Goal: Task Accomplishment & Management: Manage account settings

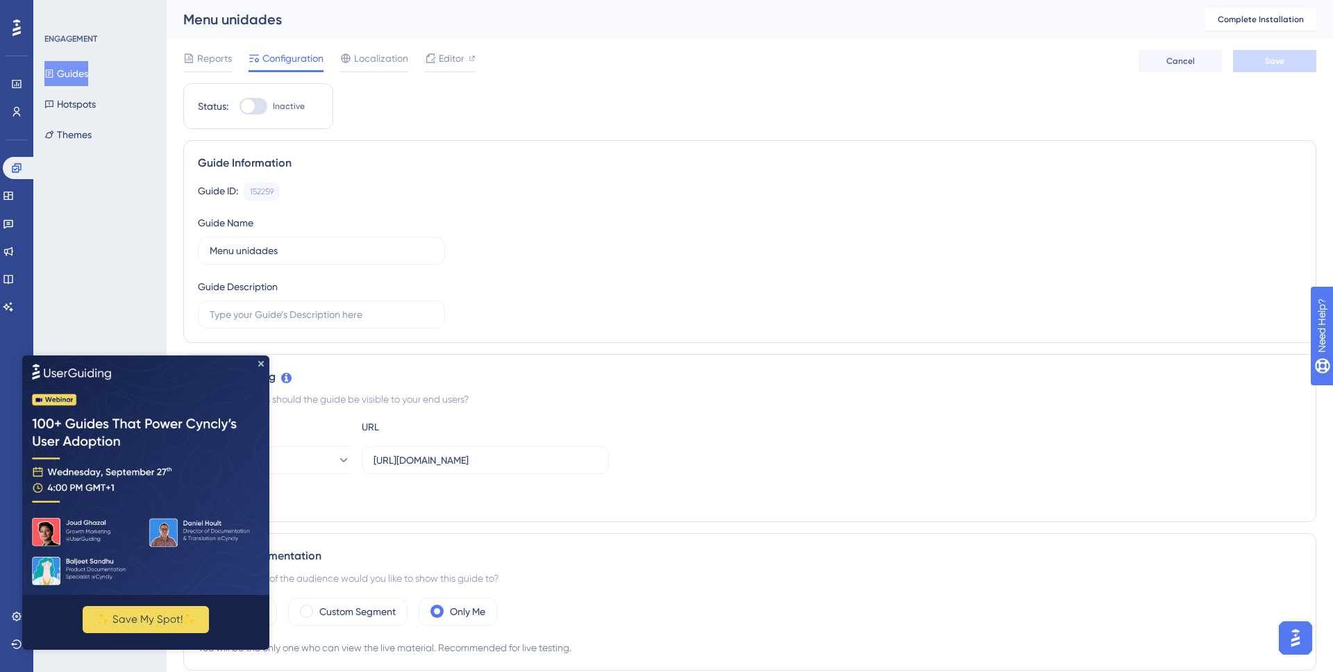
click at [255, 367] on img at bounding box center [145, 475] width 247 height 240
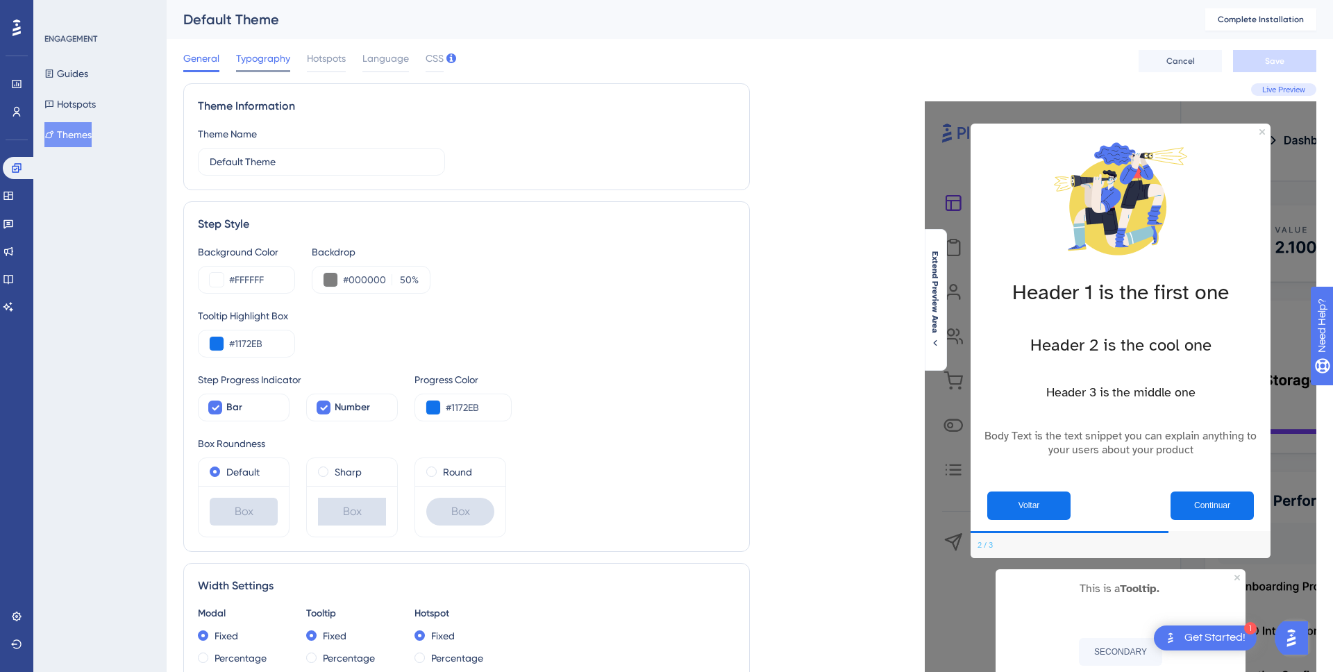
click at [277, 62] on span "Typography" at bounding box center [263, 58] width 54 height 17
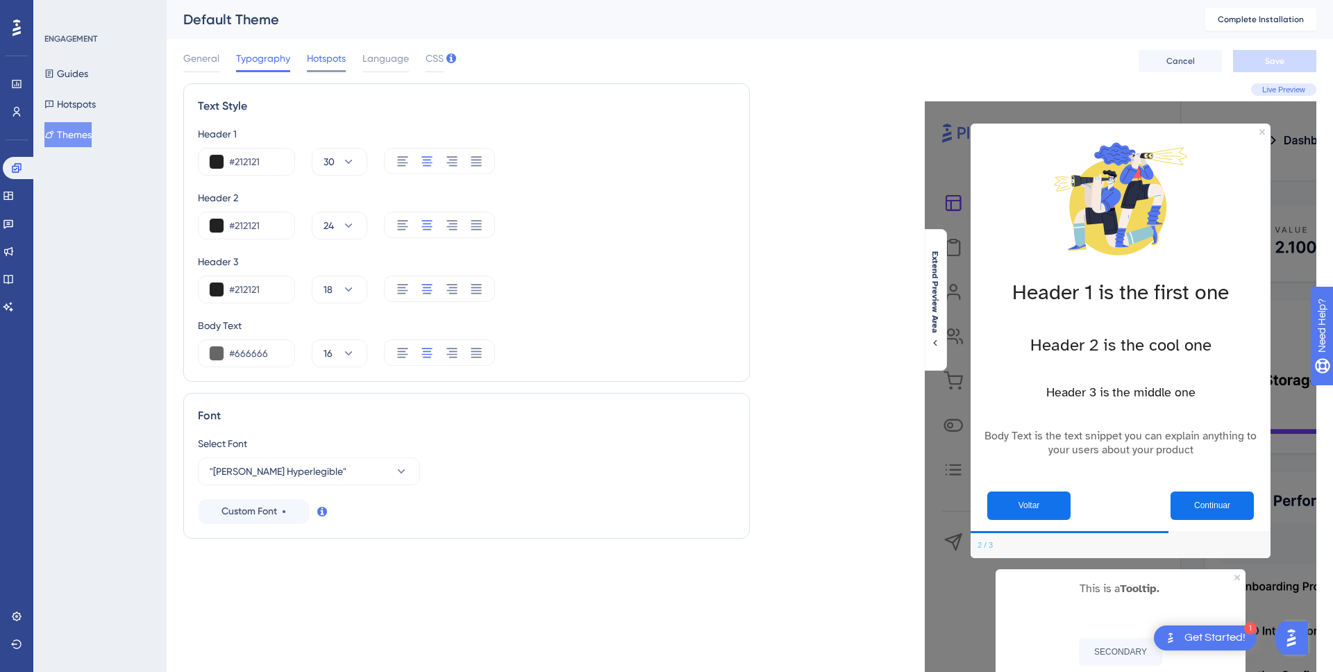
click at [317, 62] on span "Hotspots" at bounding box center [326, 58] width 39 height 17
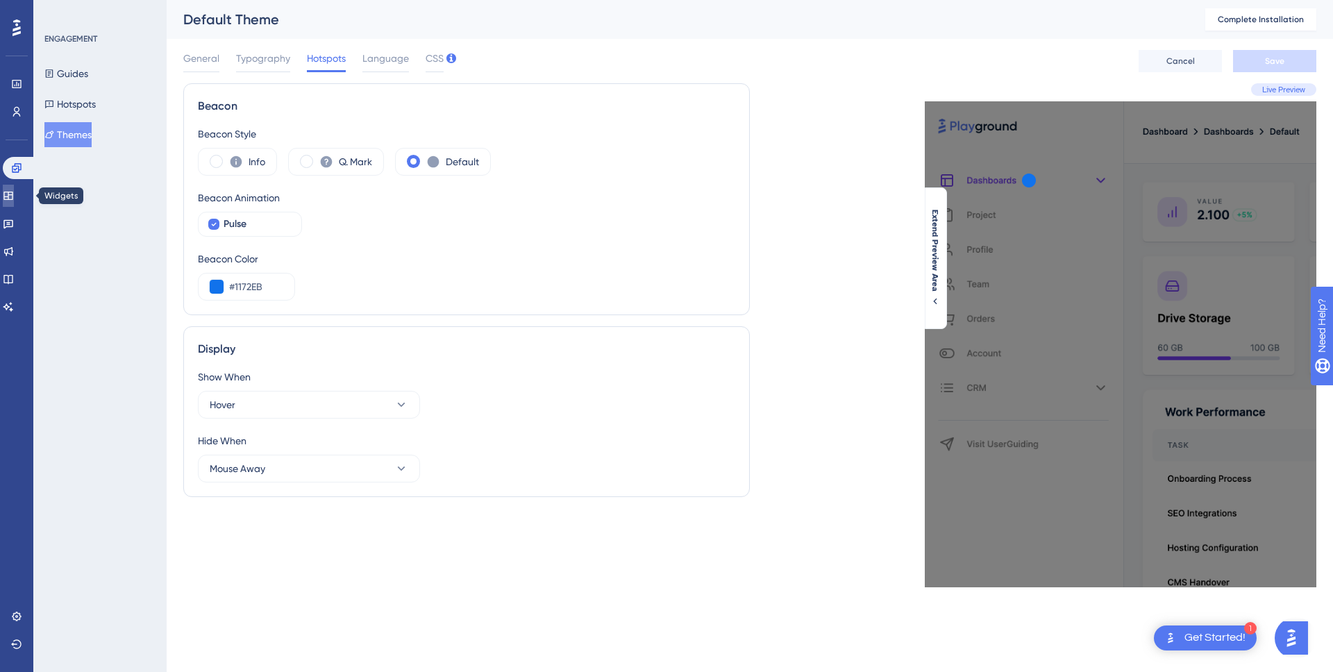
click at [14, 192] on link at bounding box center [8, 196] width 11 height 22
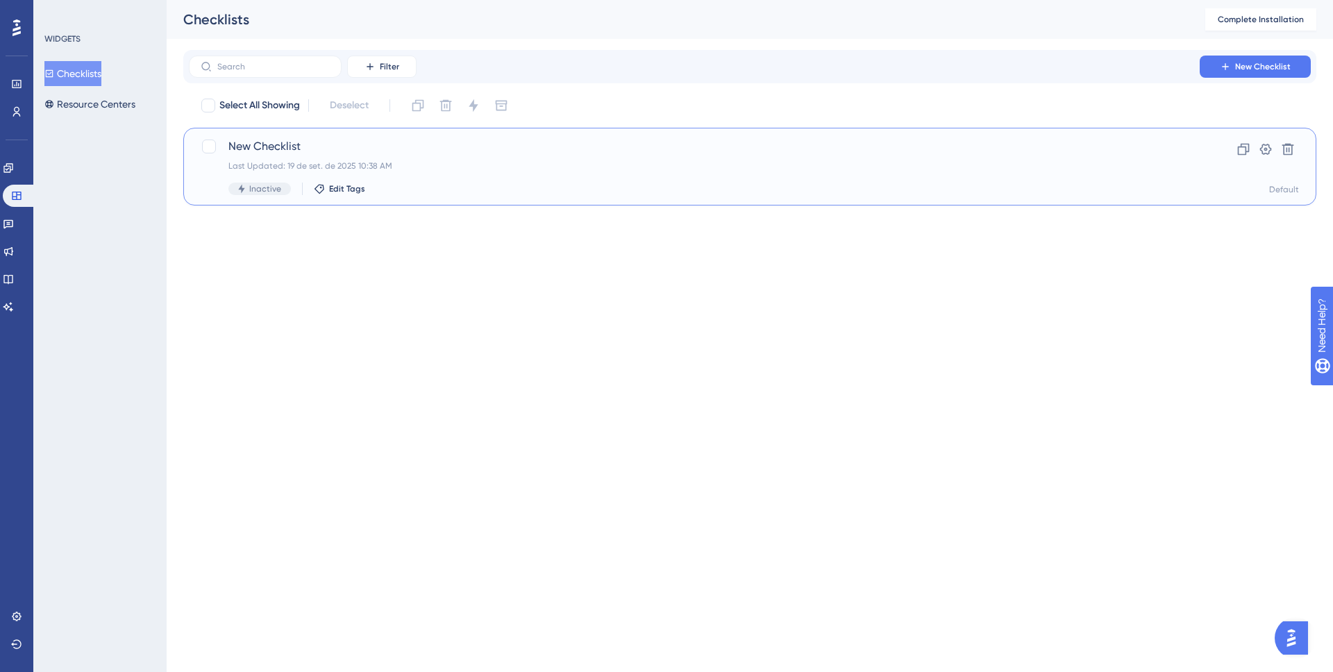
click at [442, 164] on div "Last Updated: 19 de set. de 2025 10:38 AM" at bounding box center [694, 165] width 932 height 11
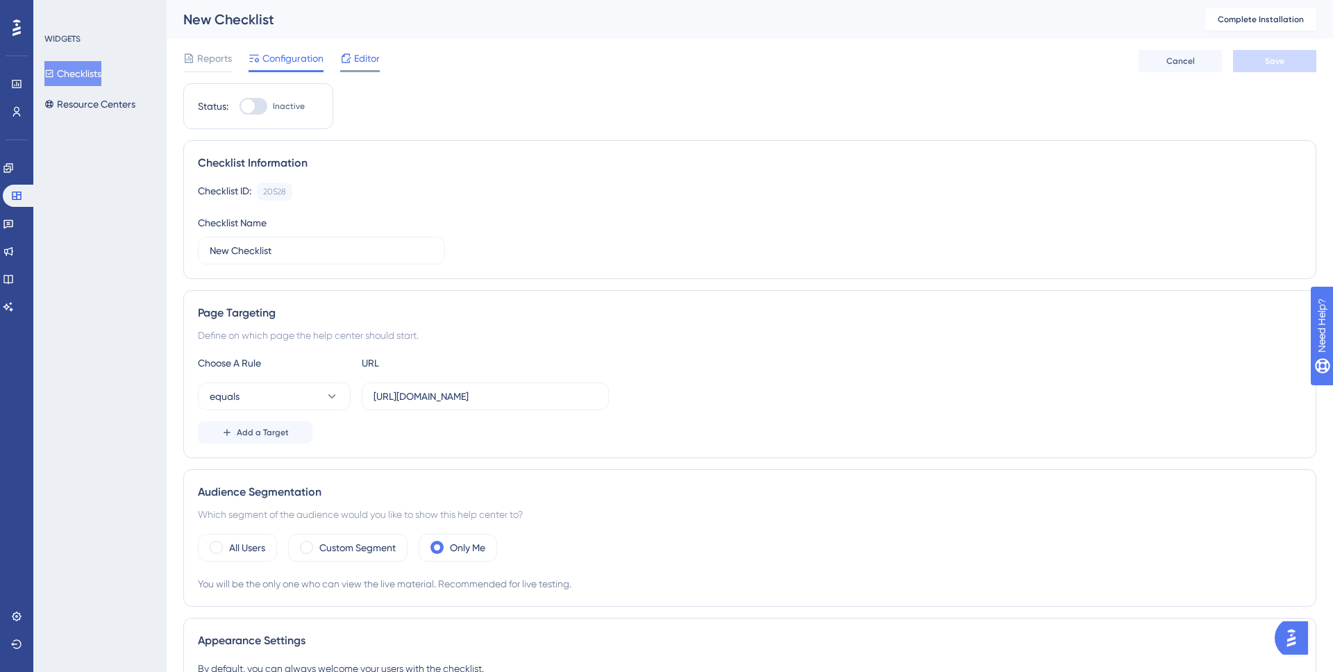
click at [357, 60] on span "Editor" at bounding box center [367, 58] width 26 height 17
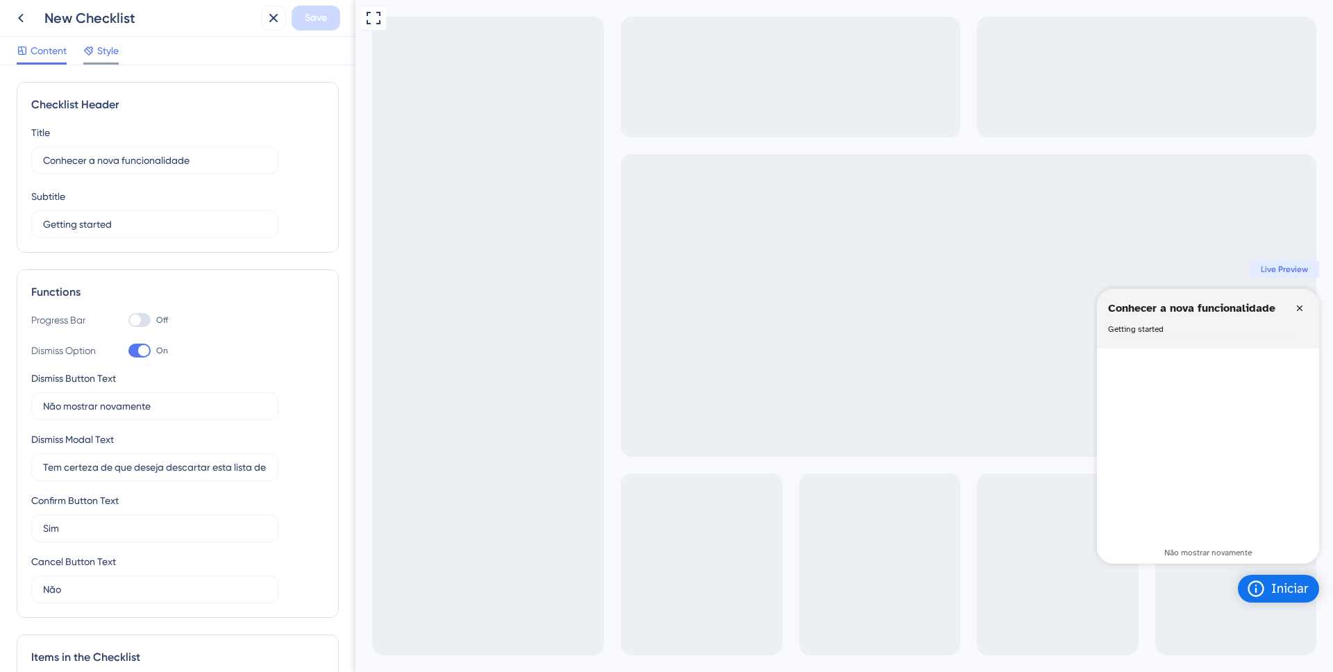
click at [100, 57] on span "Style" at bounding box center [108, 50] width 22 height 17
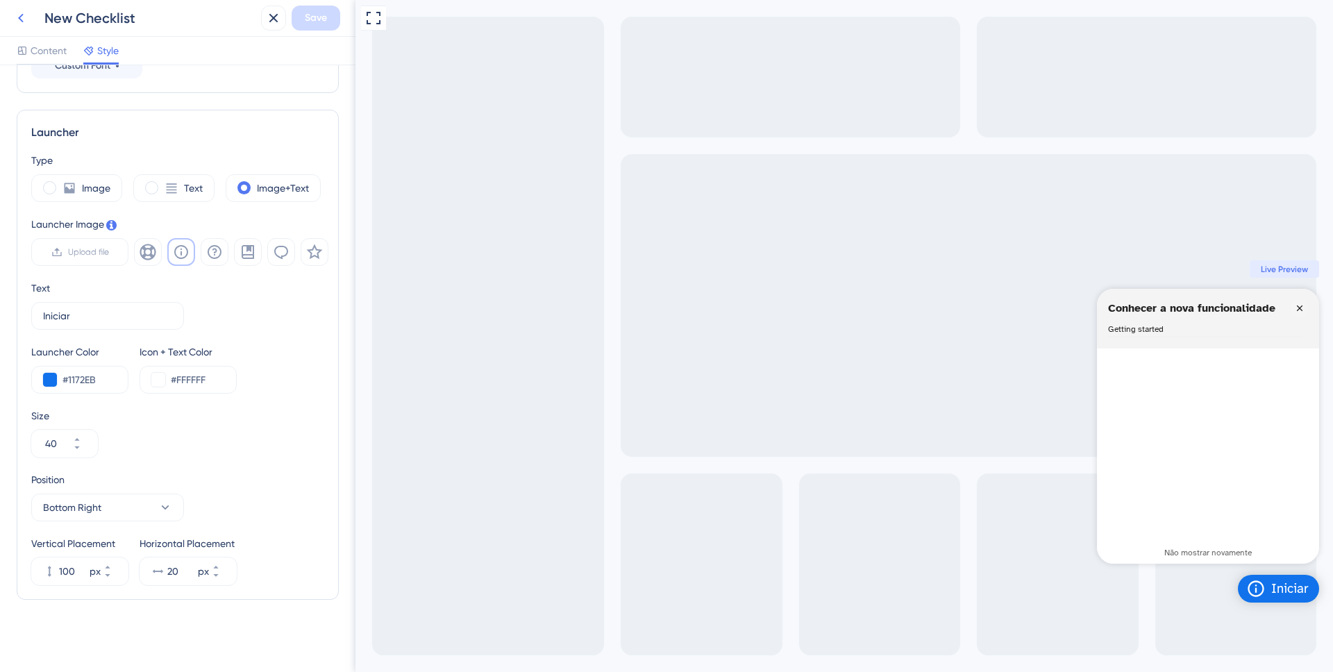
click at [22, 10] on icon at bounding box center [20, 18] width 17 height 17
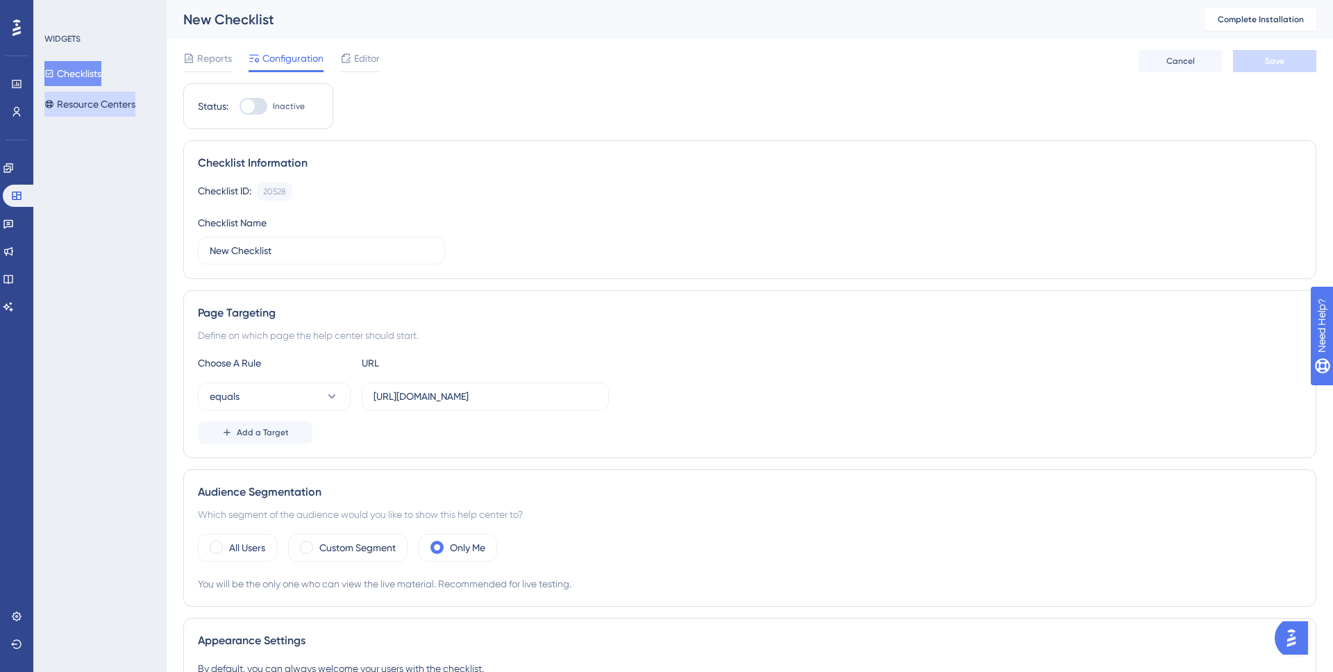
click at [114, 106] on button "Resource Centers" at bounding box center [89, 104] width 91 height 25
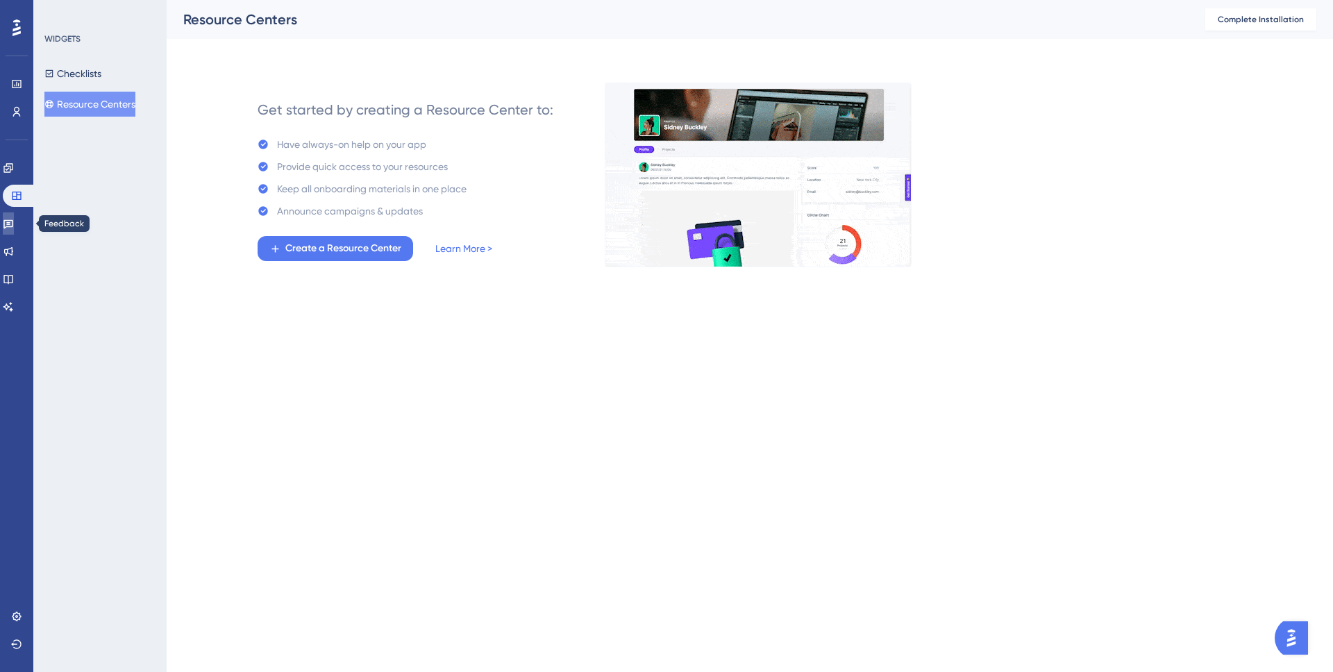
click at [14, 225] on icon at bounding box center [8, 223] width 11 height 11
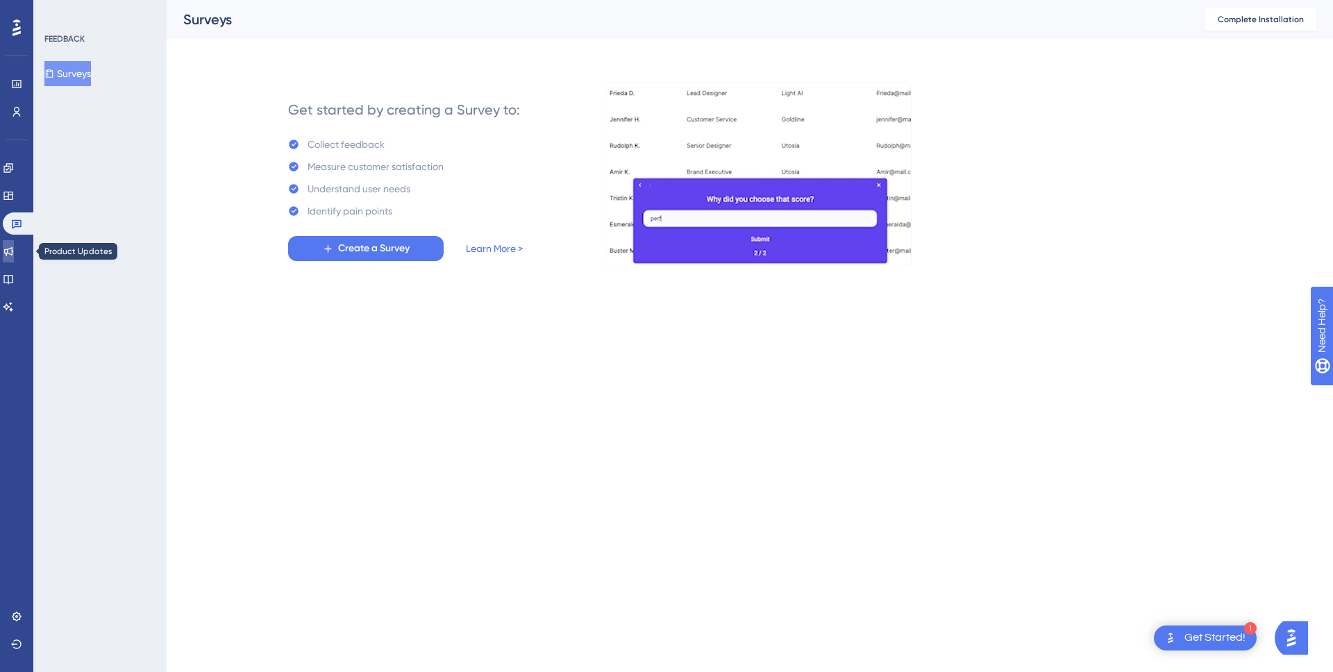
click at [14, 254] on icon at bounding box center [8, 251] width 11 height 11
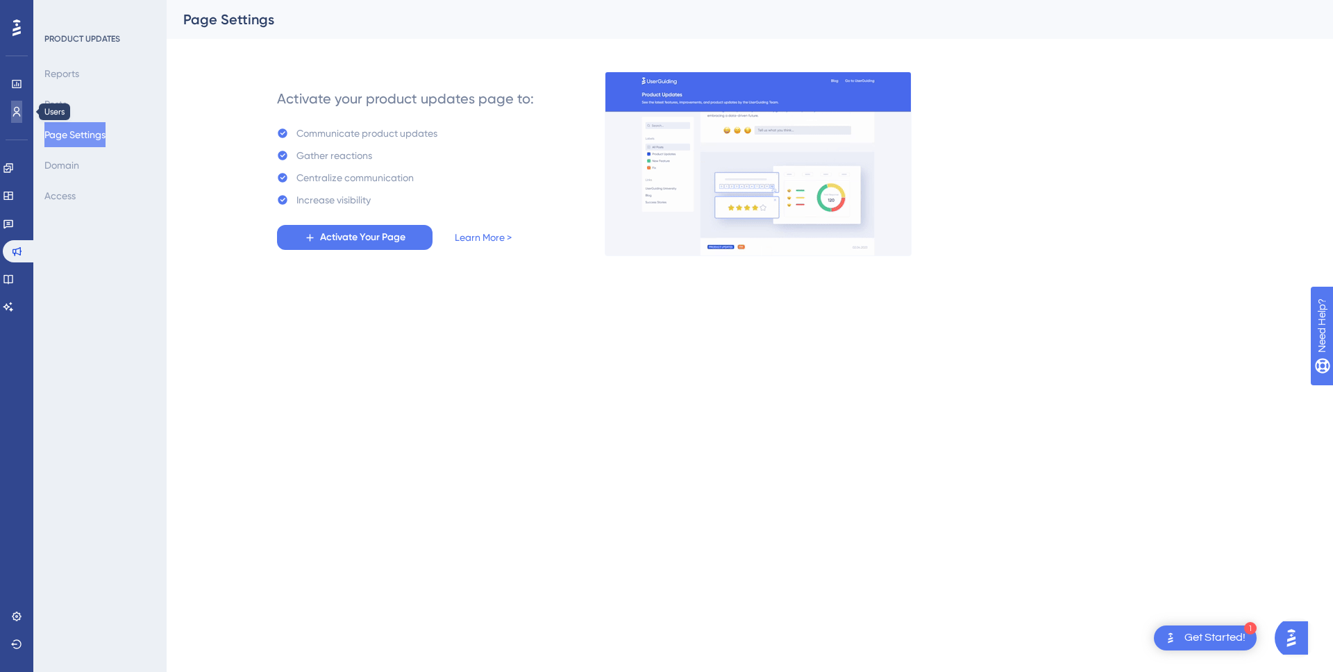
click at [17, 122] on link at bounding box center [16, 112] width 11 height 22
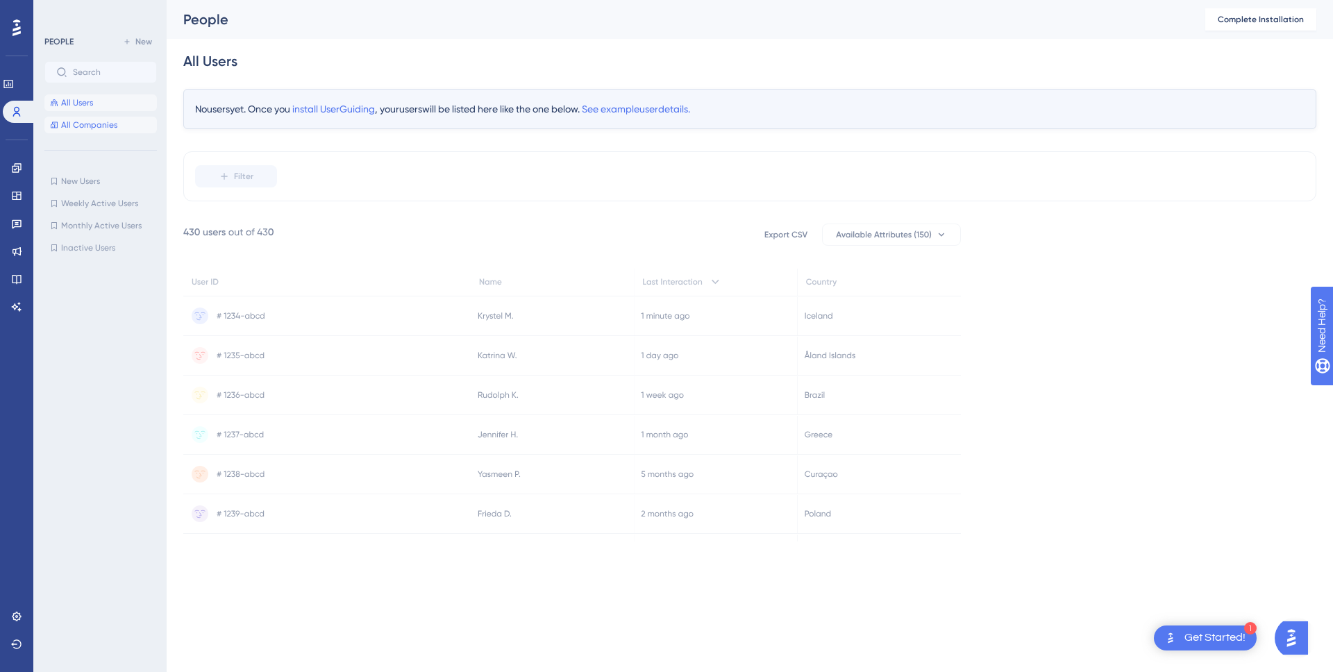
click at [85, 124] on span "All Companies" at bounding box center [89, 124] width 56 height 11
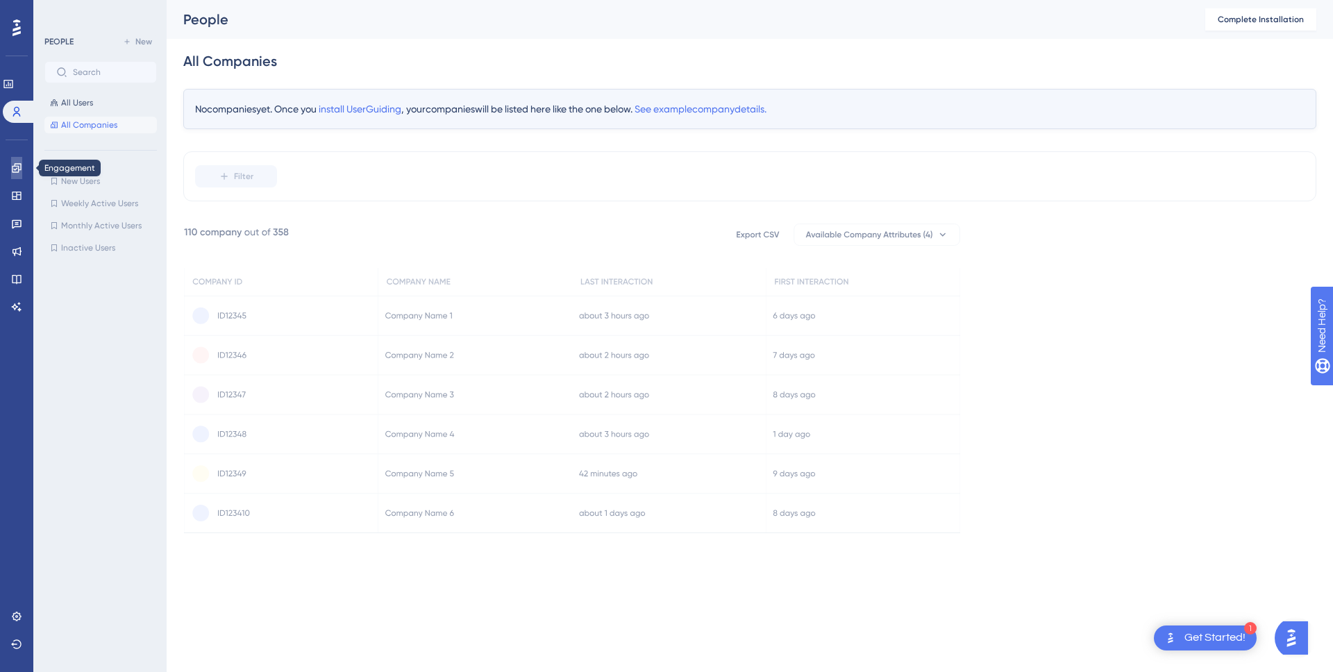
click at [20, 169] on icon at bounding box center [16, 167] width 9 height 9
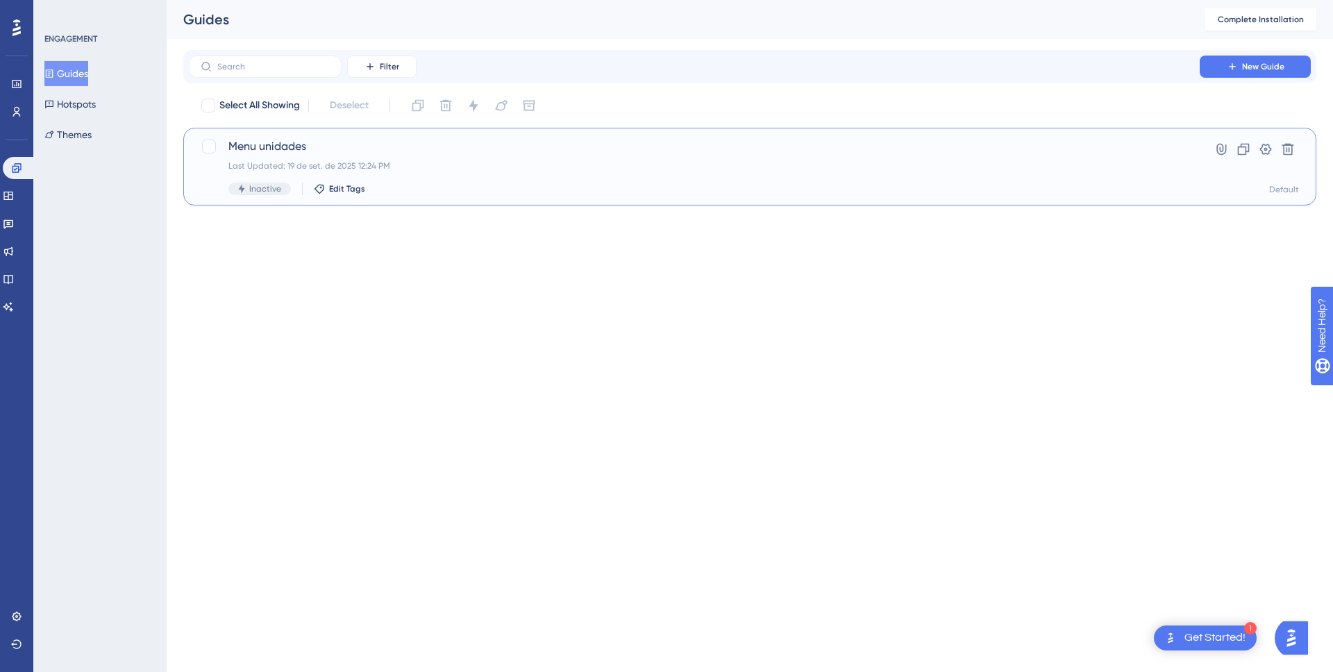
click at [413, 181] on div "Menu unidades Last Updated: 19 de set. de 2025 12:24 PM Inactive Edit Tags" at bounding box center [694, 166] width 932 height 57
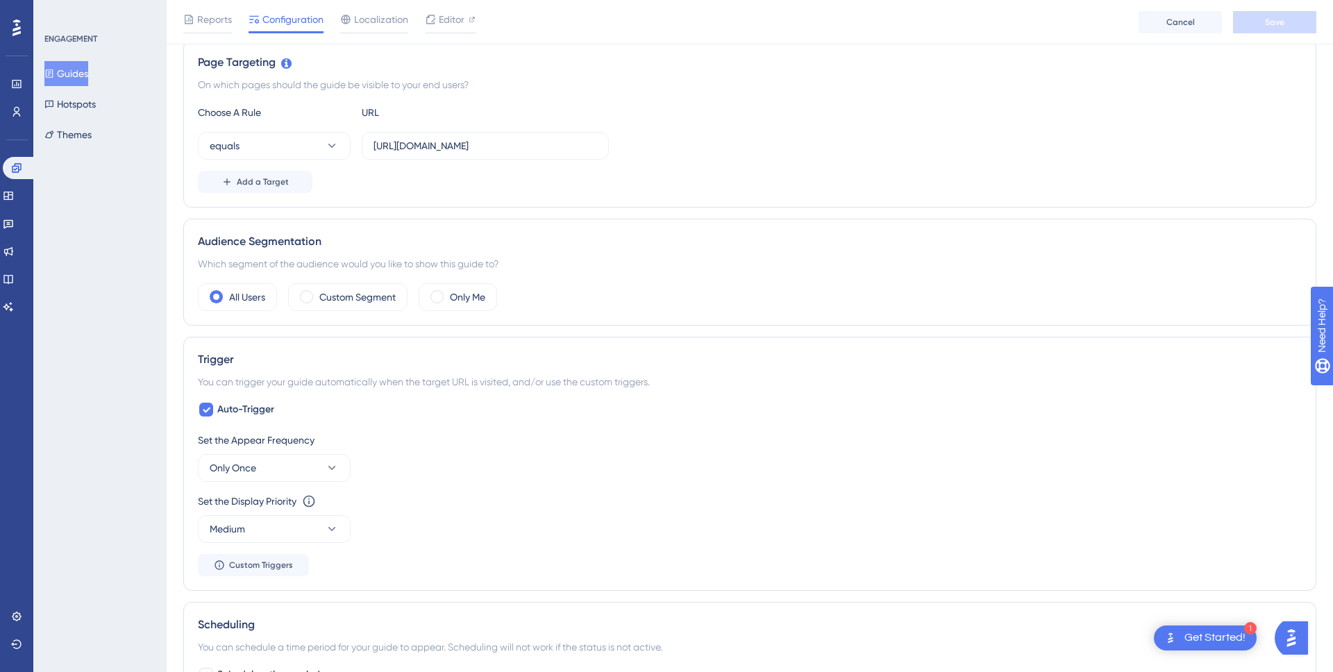
scroll to position [321, 0]
click at [450, 297] on div "Only Me" at bounding box center [458, 296] width 78 height 28
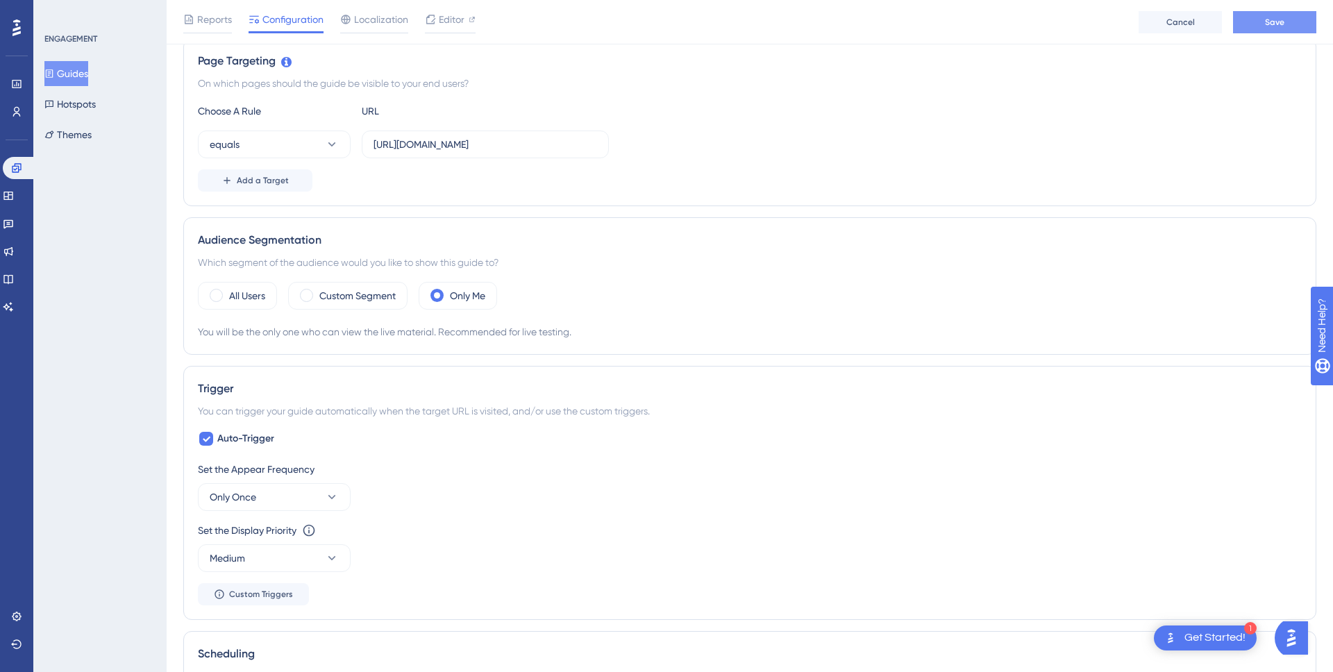
click at [1282, 26] on span "Save" at bounding box center [1274, 22] width 19 height 11
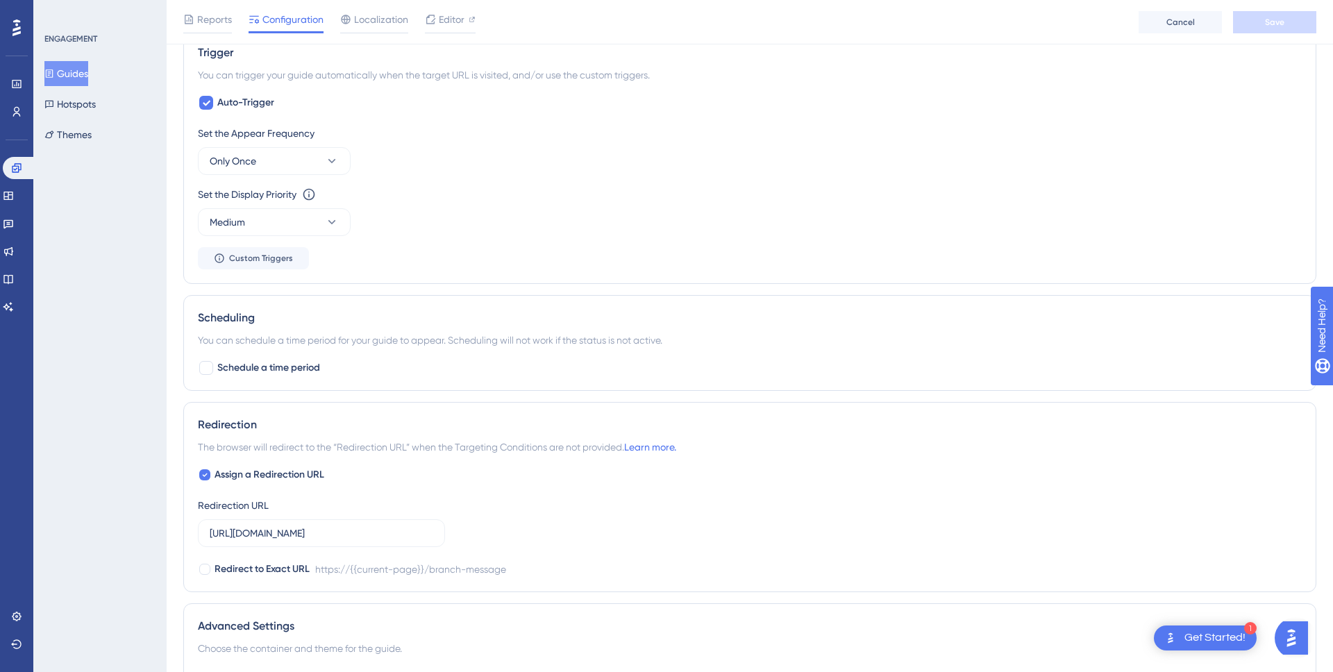
scroll to position [837, 0]
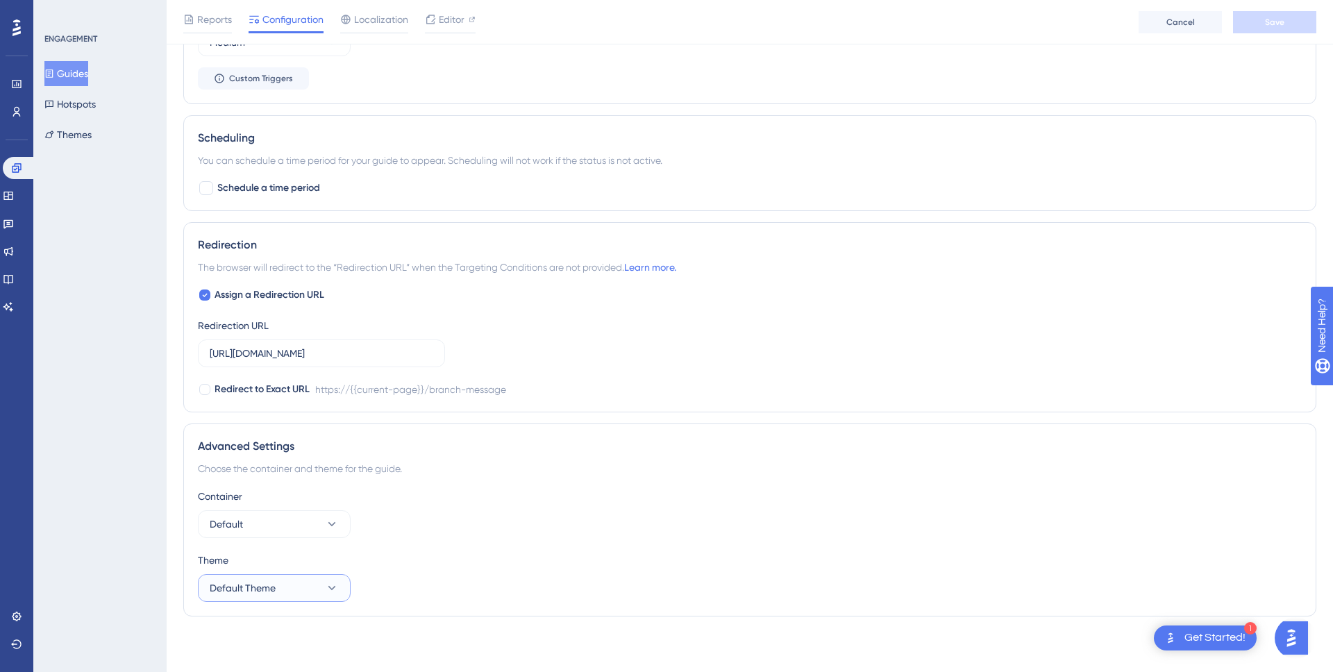
click at [299, 598] on button "Default Theme" at bounding box center [274, 588] width 153 height 28
click at [310, 526] on button "Default" at bounding box center [274, 524] width 153 height 28
click at [418, 517] on div "Container Default Default Default" at bounding box center [750, 513] width 1104 height 50
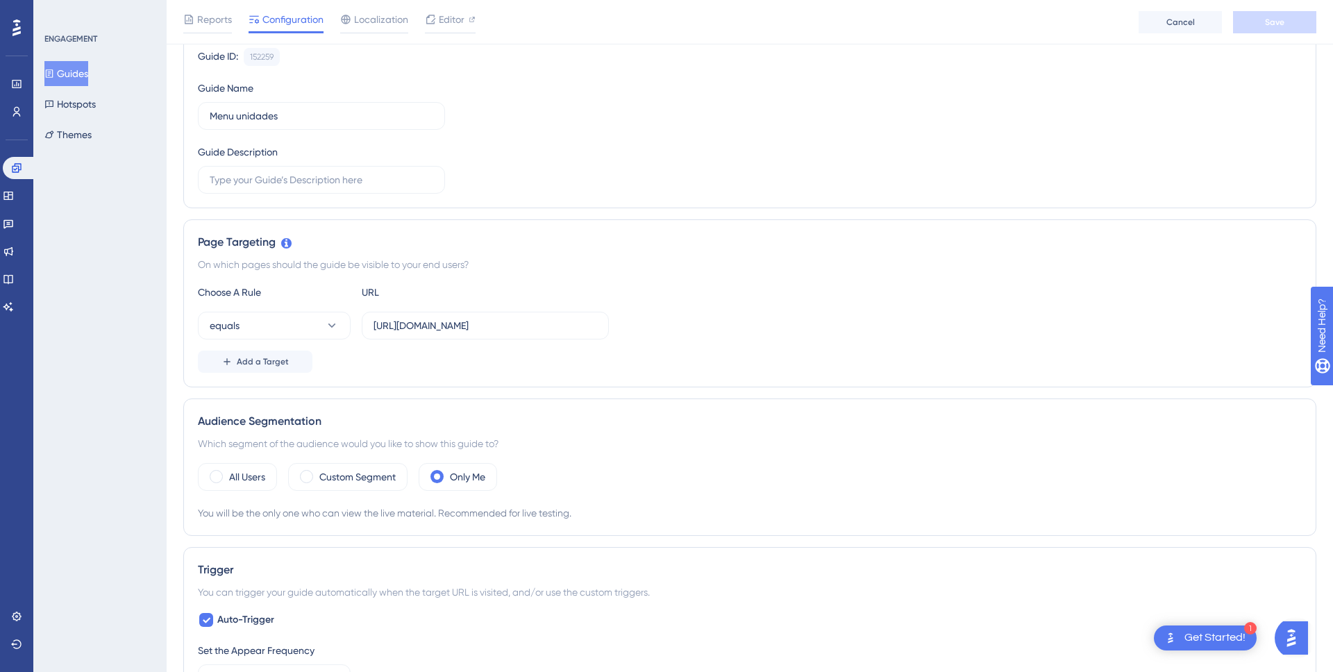
scroll to position [0, 0]
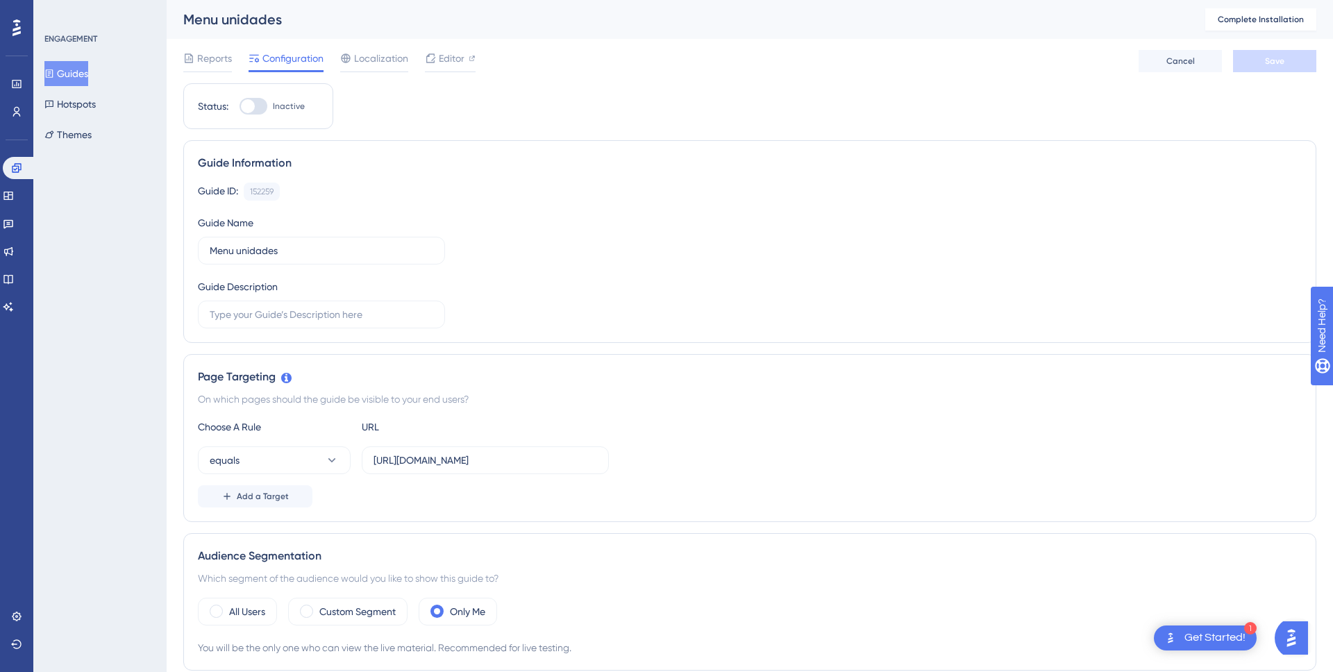
click at [1236, 632] on div "Get Started!" at bounding box center [1214, 637] width 61 height 15
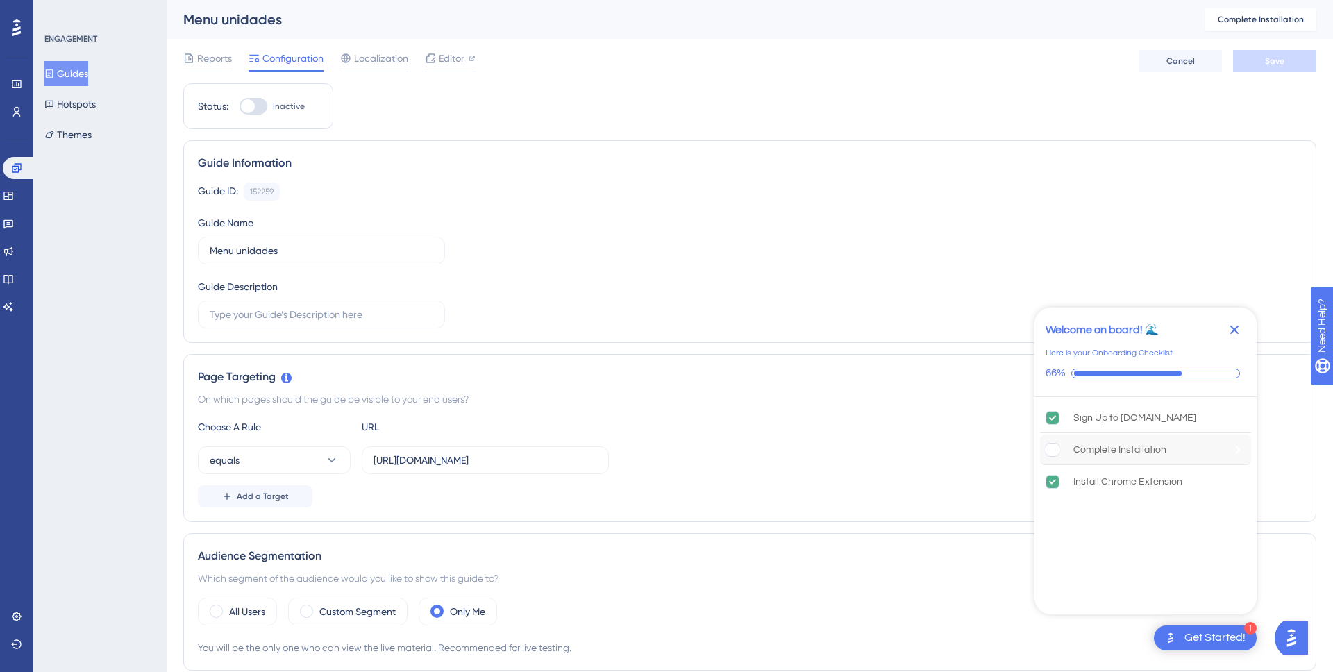
click at [1083, 436] on div "Complete Installation" at bounding box center [1145, 450] width 211 height 31
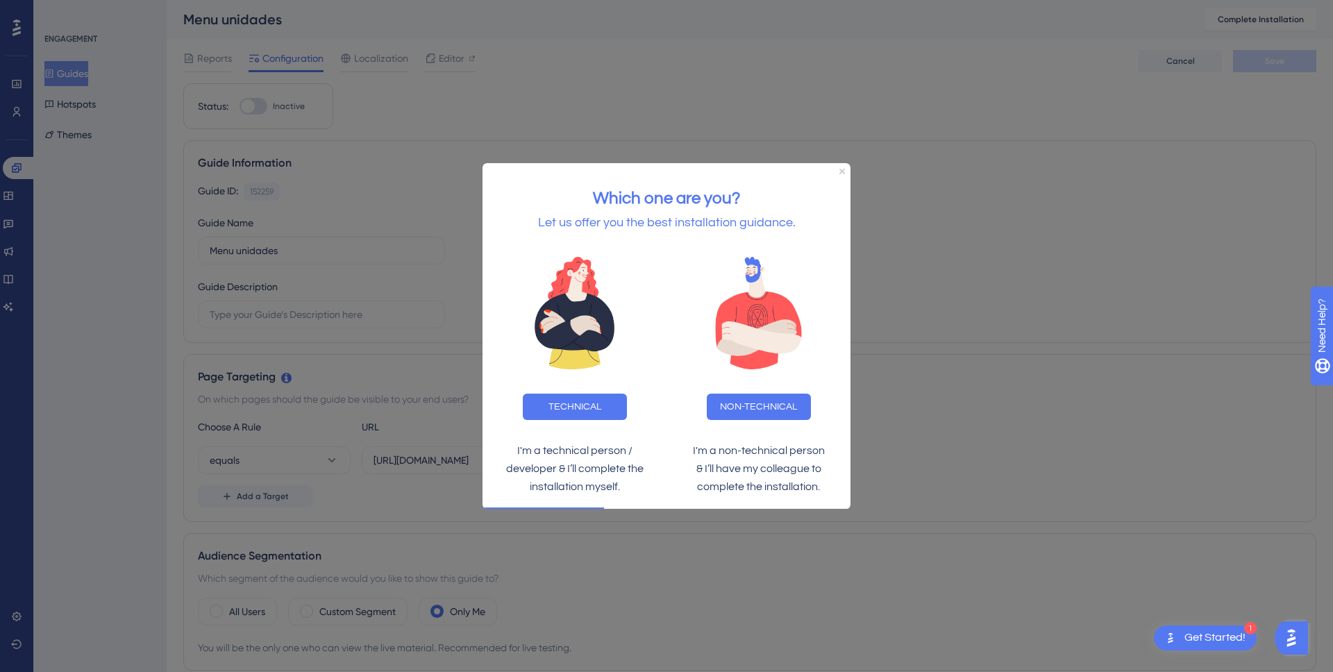
click at [848, 167] on div "Which one are you? Let us offer you the best installation guidance." at bounding box center [667, 202] width 368 height 81
click at [843, 169] on icon "Close Preview" at bounding box center [842, 171] width 6 height 6
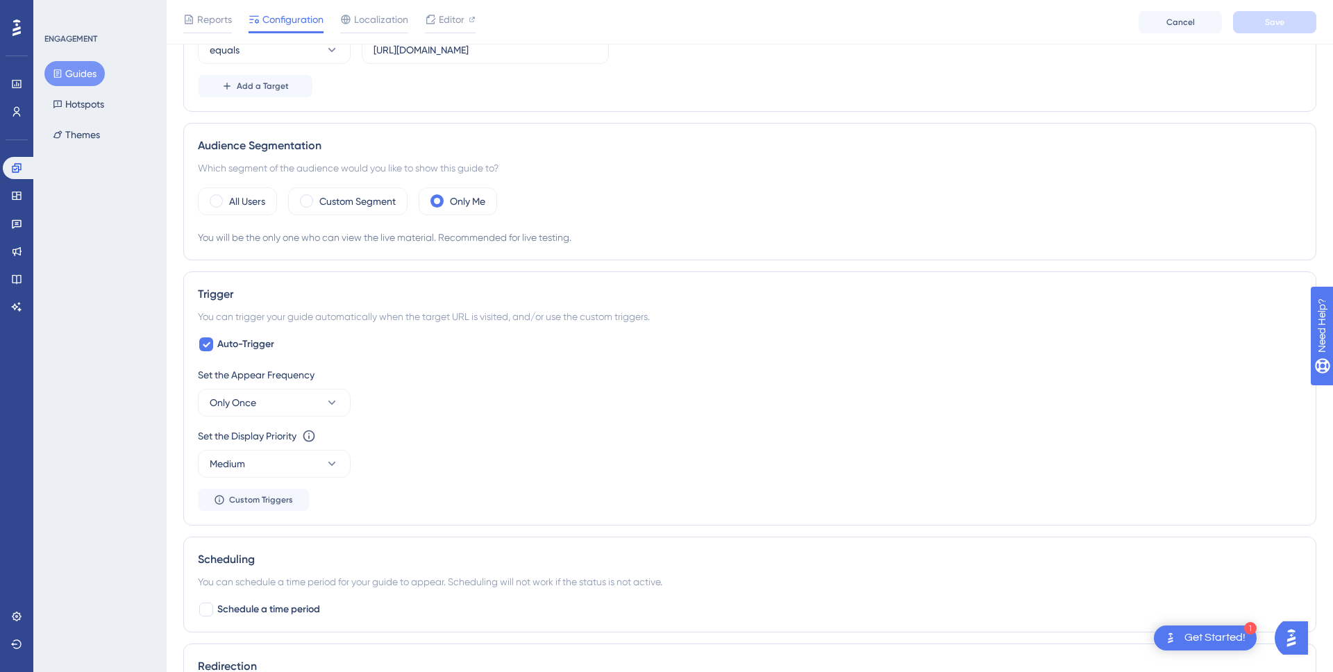
scroll to position [446, 0]
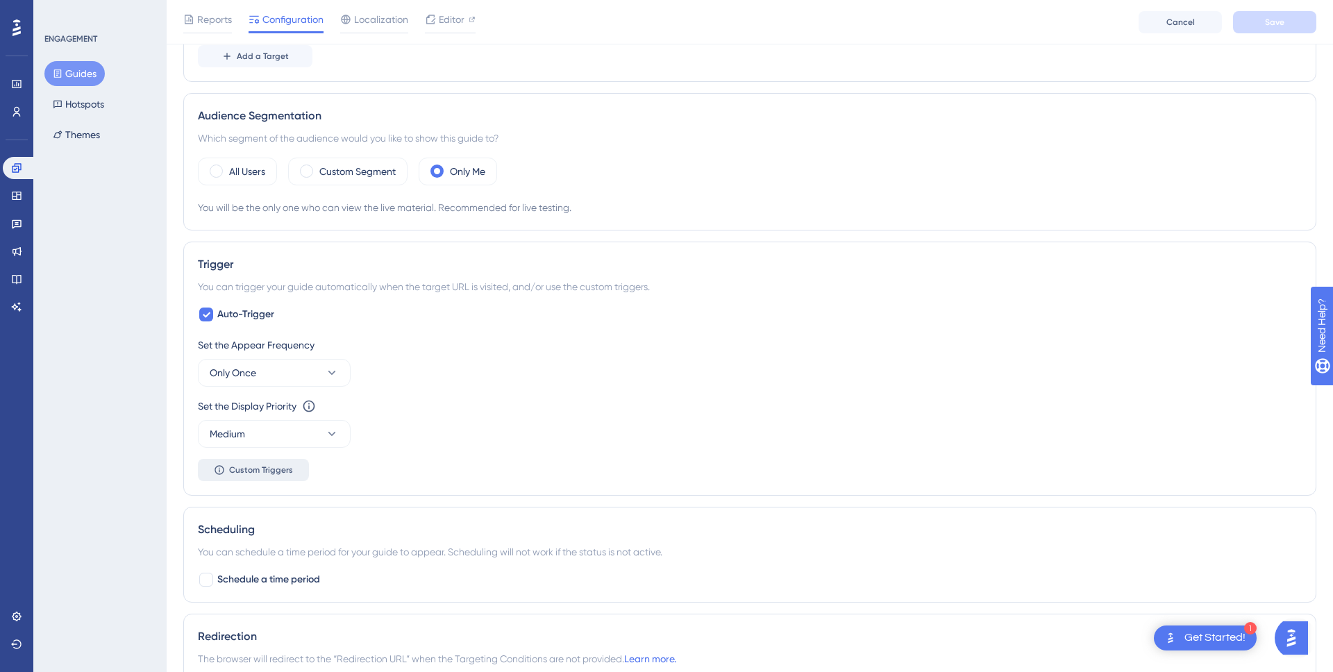
click at [301, 476] on button "Custom Triggers" at bounding box center [253, 470] width 111 height 22
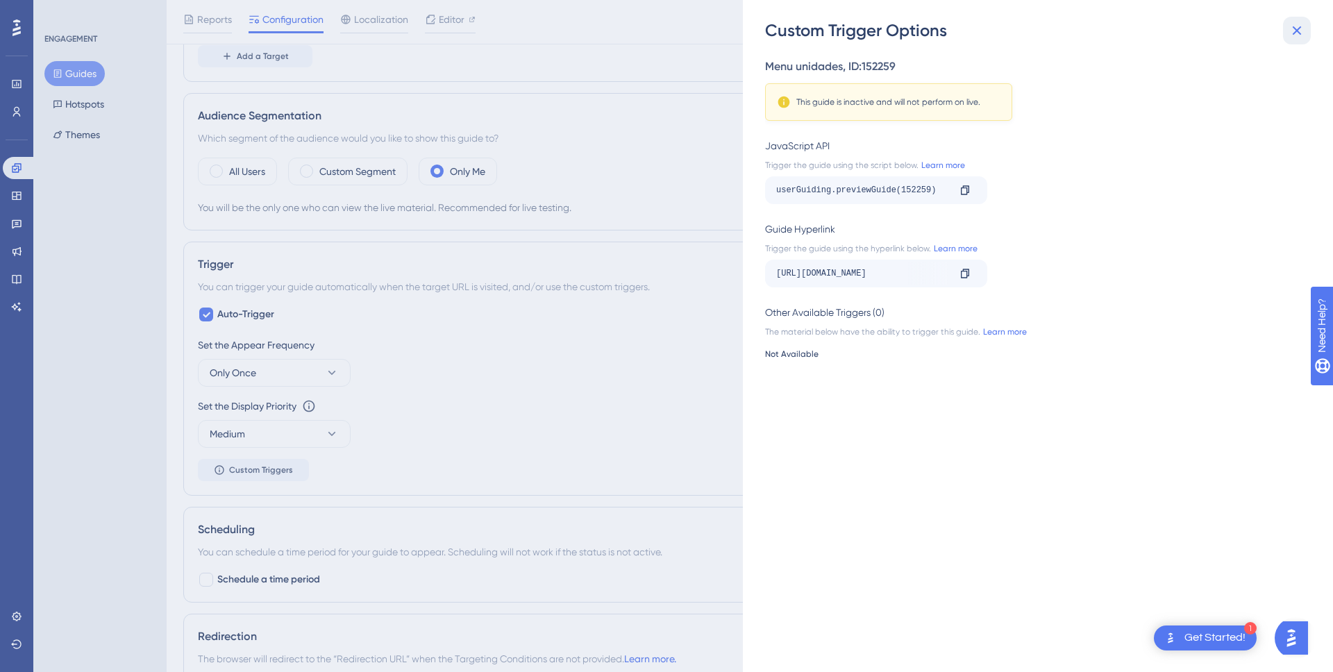
click at [1296, 36] on icon at bounding box center [1297, 30] width 17 height 17
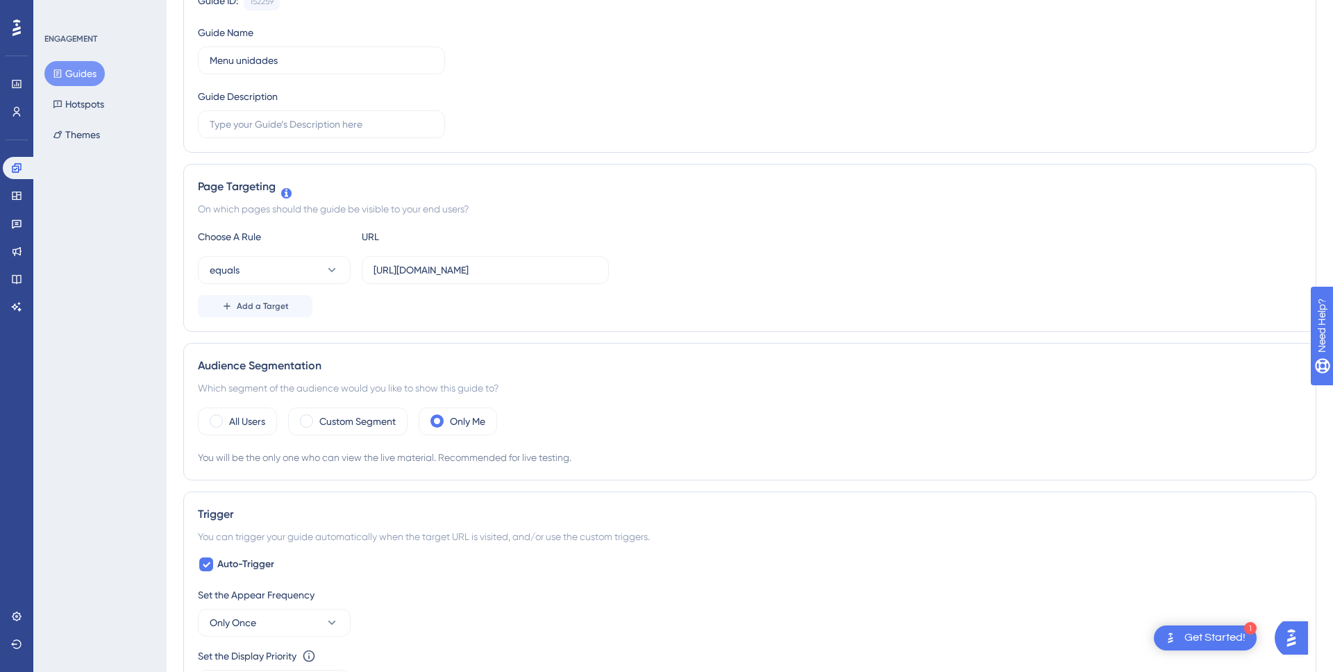
scroll to position [0, 0]
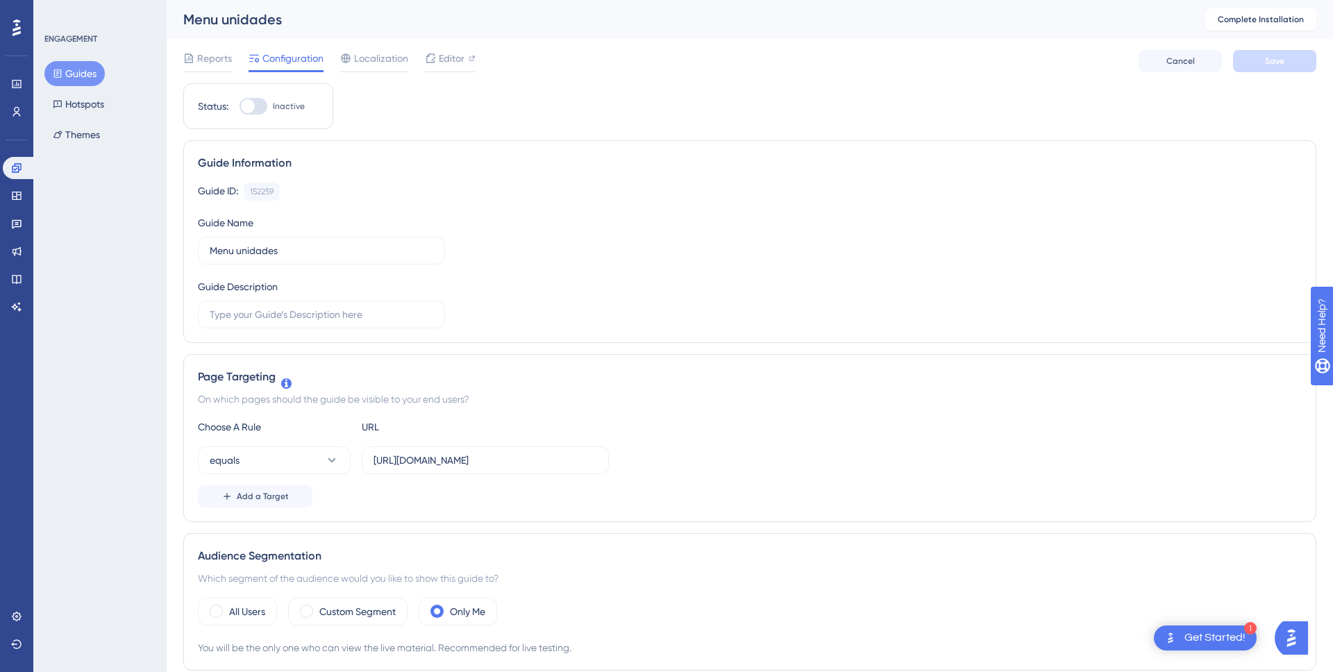
click at [107, 142] on div "Guides Hotspots Themes" at bounding box center [100, 104] width 112 height 86
click at [97, 137] on button "Themes" at bounding box center [76, 134] width 64 height 25
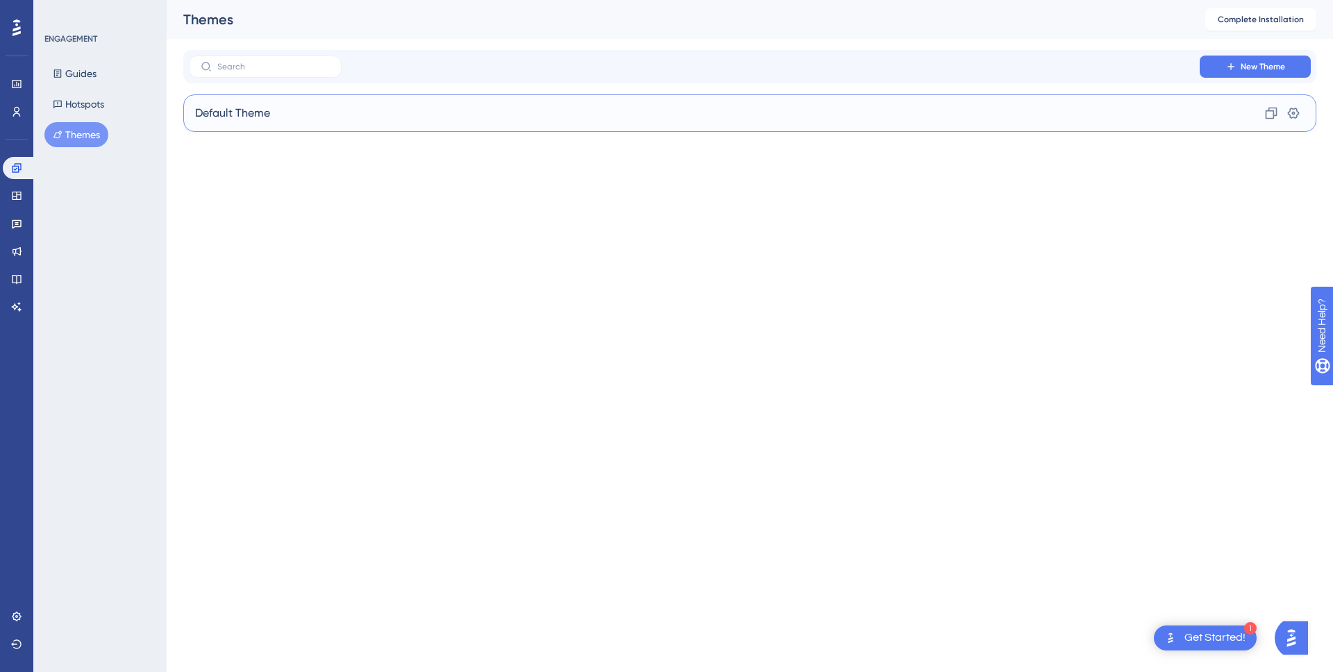
click at [283, 103] on div "Default Theme Clone Settings" at bounding box center [749, 112] width 1133 height 37
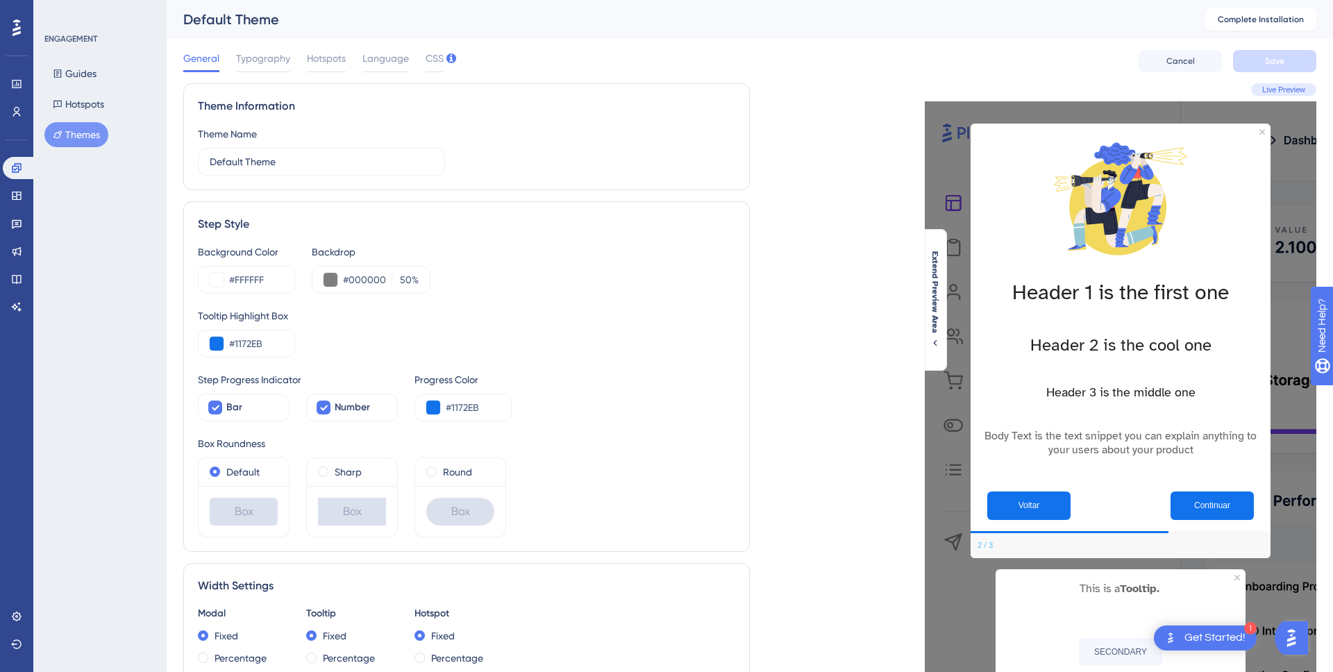
click at [1080, 507] on div "Voltar" at bounding box center [1053, 506] width 133 height 28
click at [937, 353] on div "Extend Preview Area" at bounding box center [936, 300] width 22 height 142
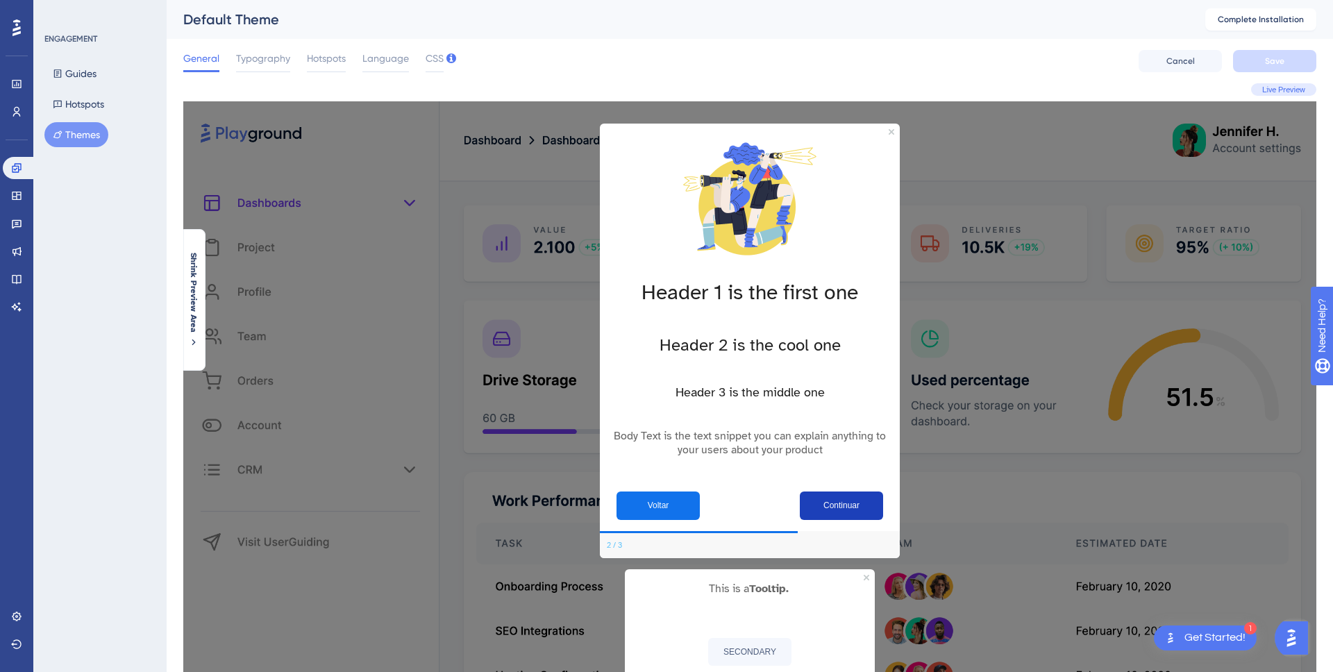
click at [865, 508] on button "Continuar" at bounding box center [841, 506] width 83 height 28
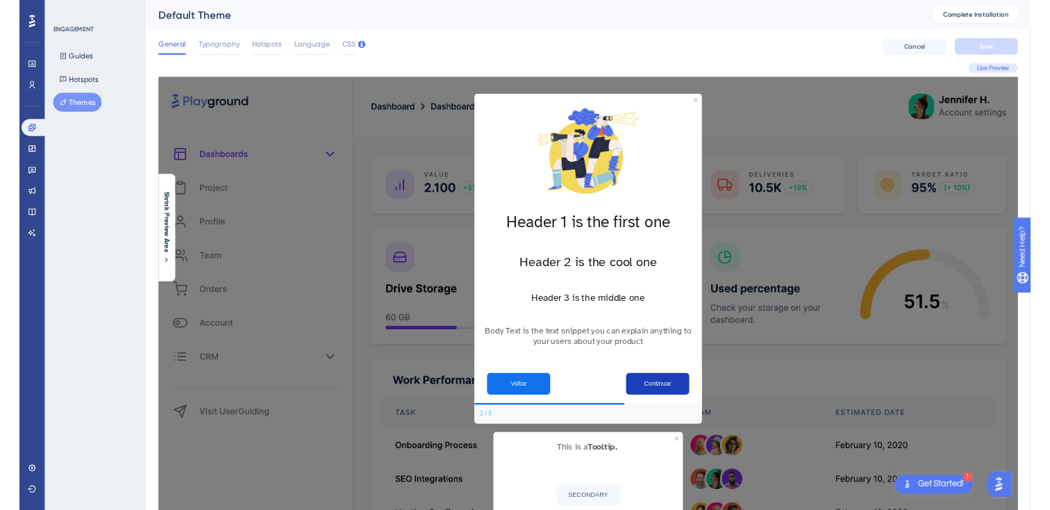
scroll to position [53, 0]
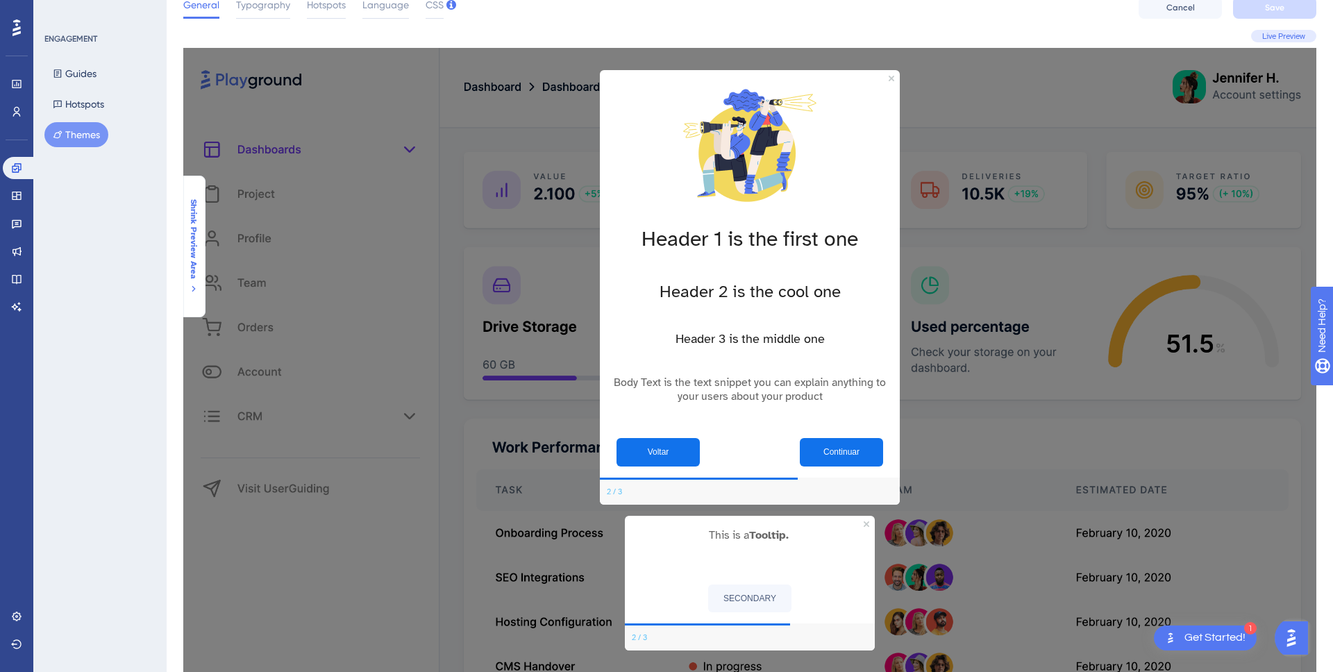
click at [200, 256] on button "Shrink Preview Area" at bounding box center [194, 246] width 22 height 95
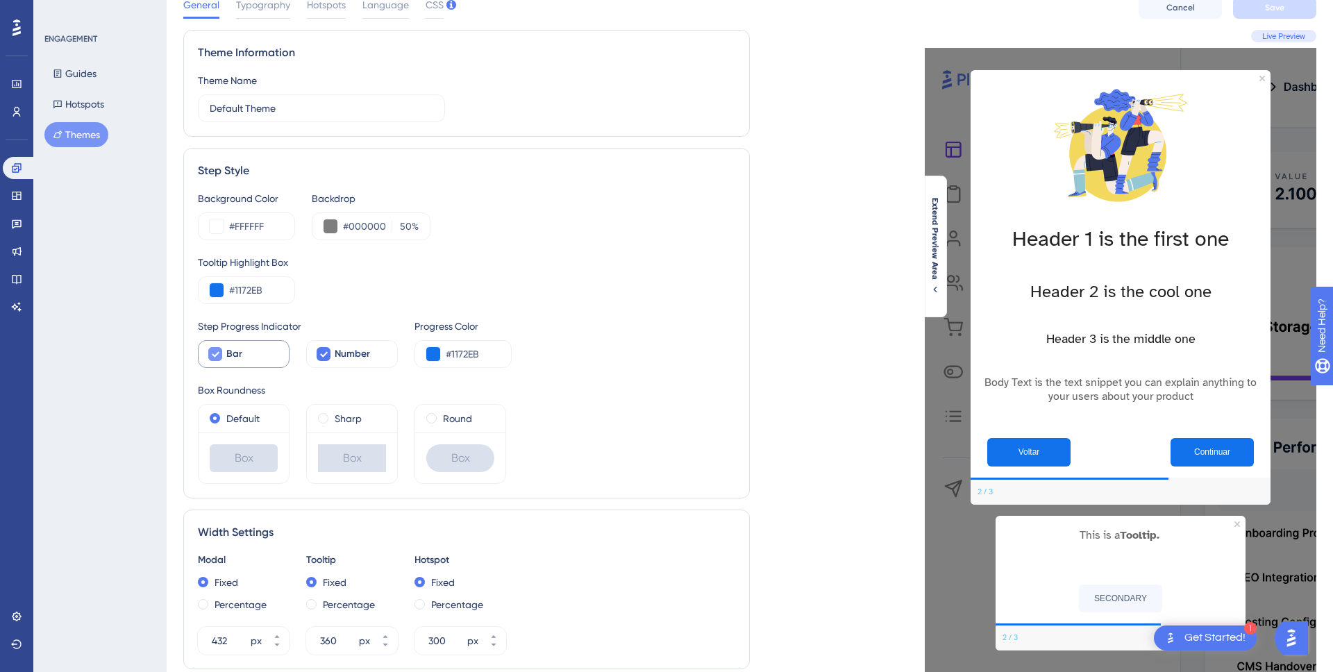
click at [219, 355] on div at bounding box center [215, 354] width 14 height 14
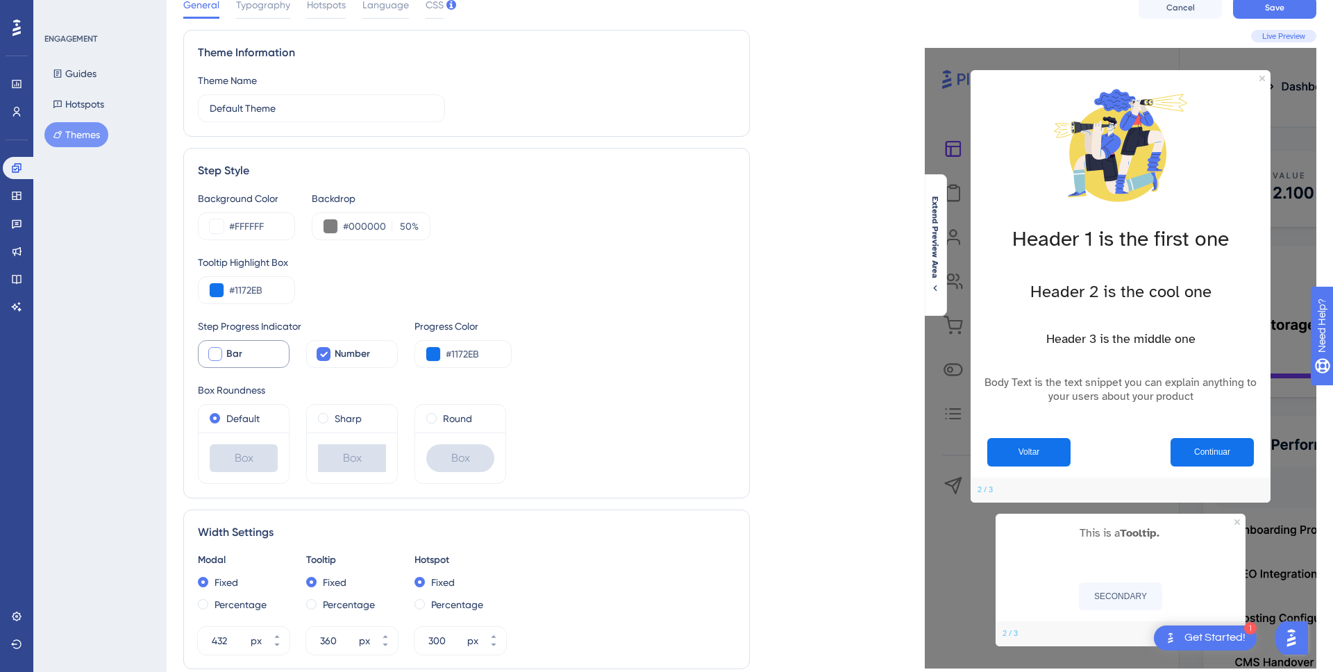
click at [219, 355] on div at bounding box center [215, 354] width 14 height 14
checkbox input "true"
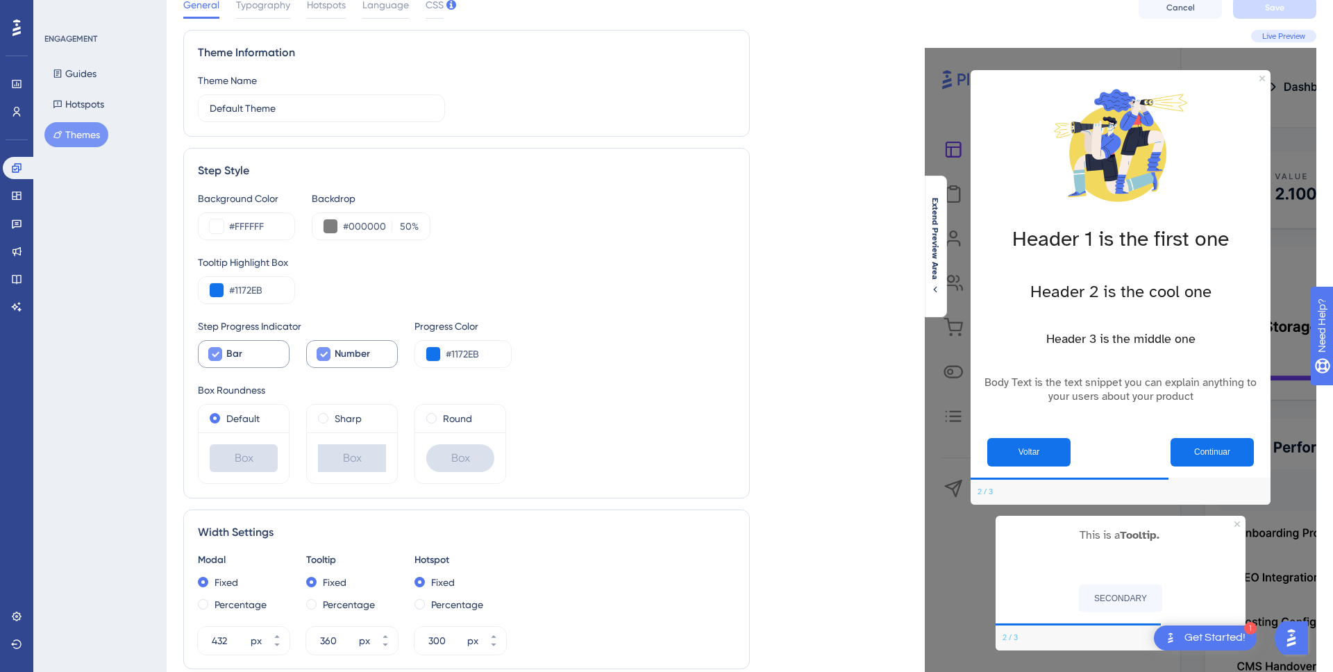
click at [335, 353] on span "Number" at bounding box center [352, 354] width 35 height 17
checkbox input "false"
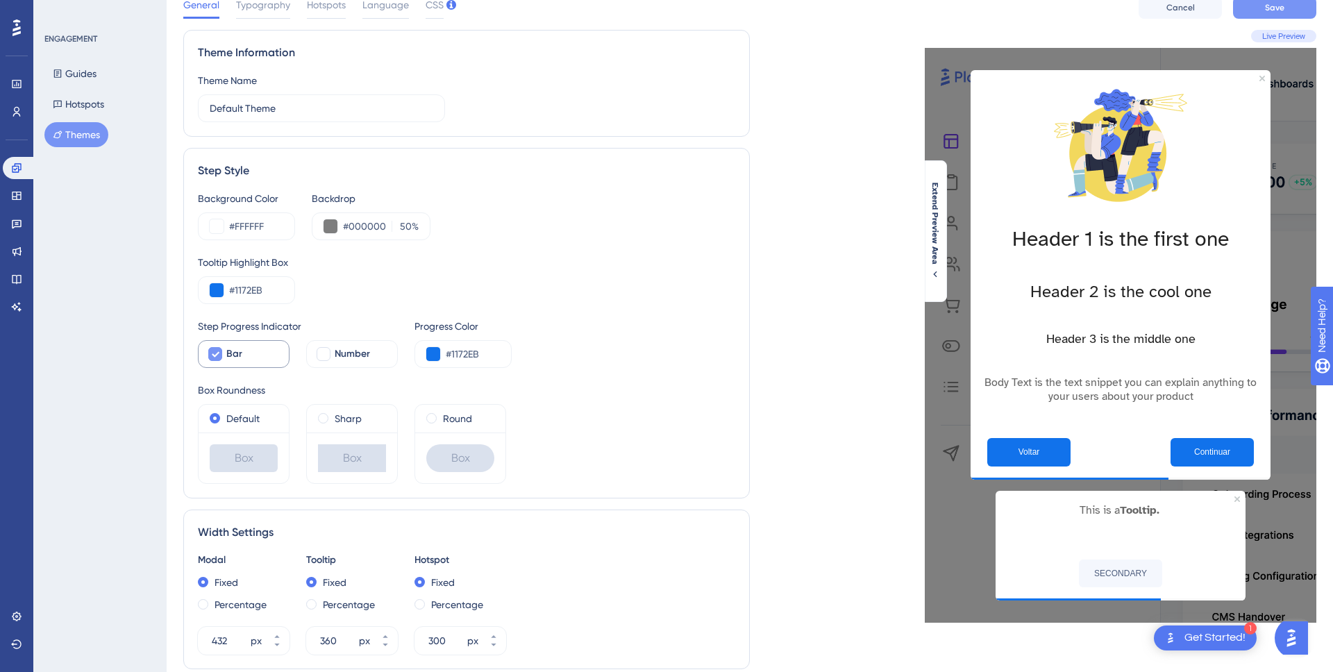
click at [1261, 15] on button "Save" at bounding box center [1274, 8] width 83 height 22
